Goal: Task Accomplishment & Management: Use online tool/utility

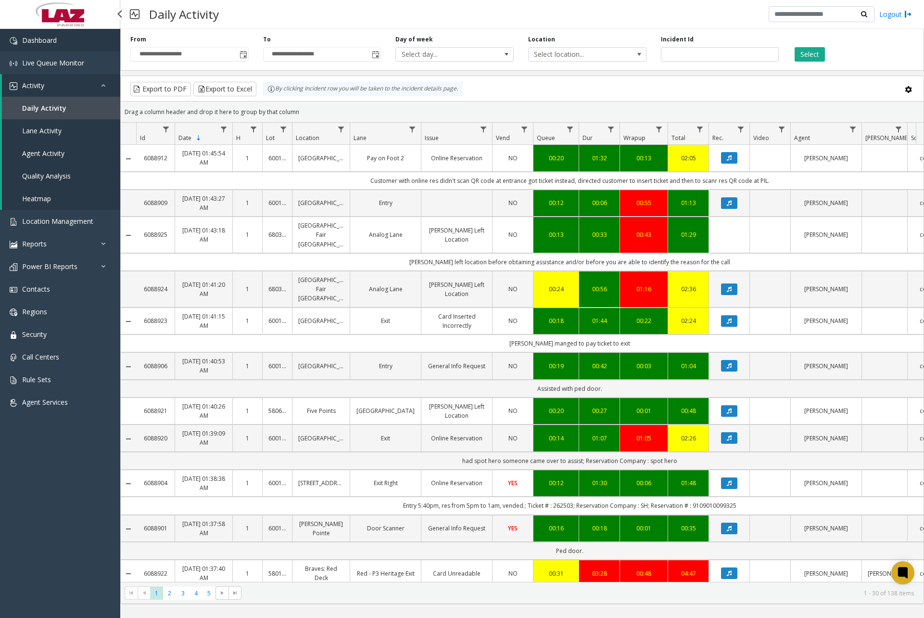
scroll to position [840, 0]
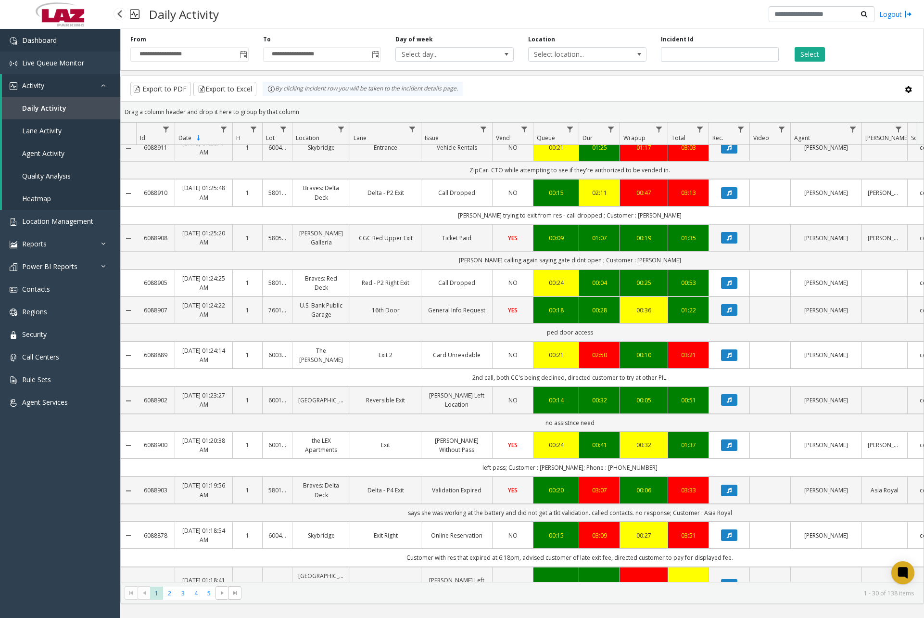
click at [66, 40] on link "Dashboard" at bounding box center [60, 40] width 120 height 23
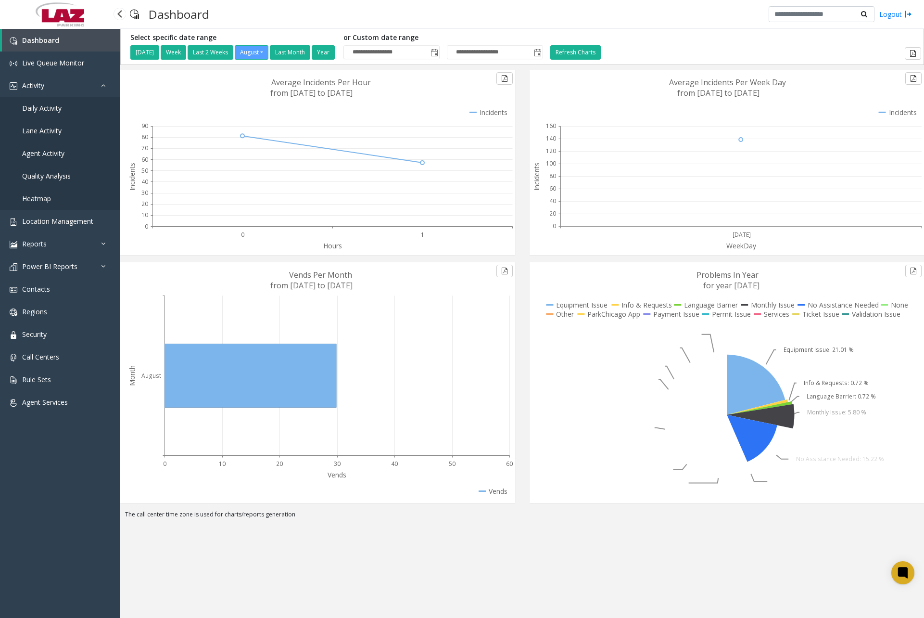
click at [58, 109] on span "Daily Activity" at bounding box center [41, 107] width 39 height 9
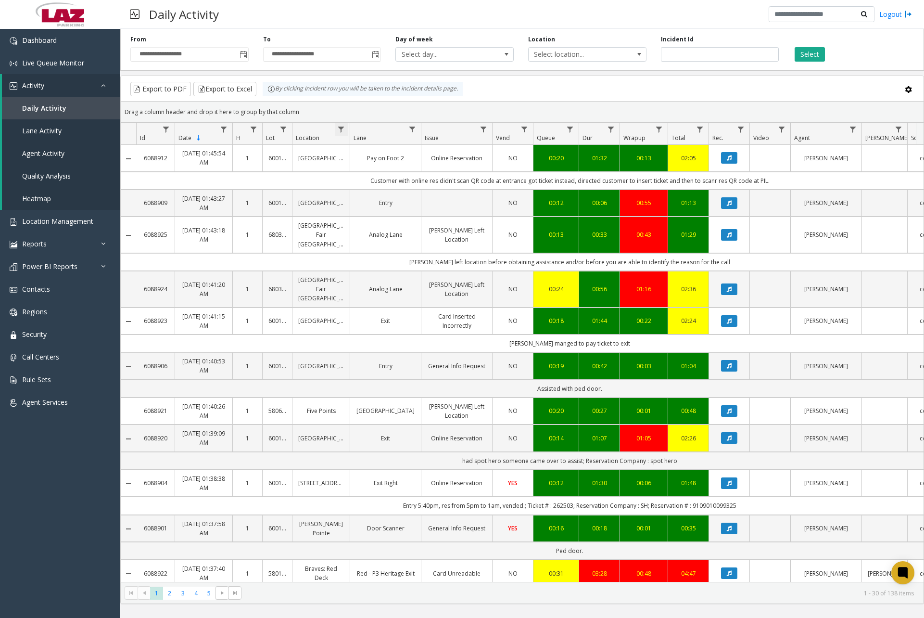
click at [340, 128] on span "Data table" at bounding box center [341, 130] width 8 height 8
click at [367, 178] on input "Location Filter" at bounding box center [383, 171] width 82 height 16
type input "******"
click at [398, 250] on button "Filter" at bounding box center [403, 260] width 39 height 21
